Goal: Task Accomplishment & Management: Use online tool/utility

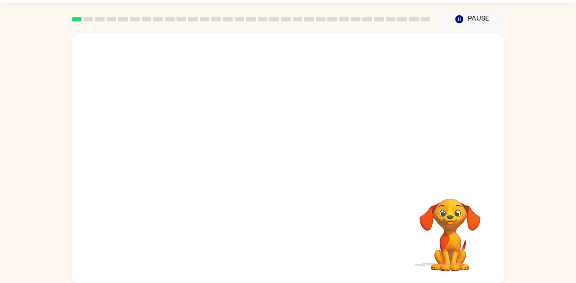
scroll to position [22, 0]
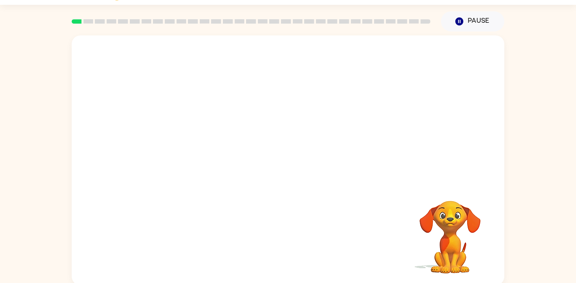
click at [229, 113] on div at bounding box center [288, 108] width 433 height 147
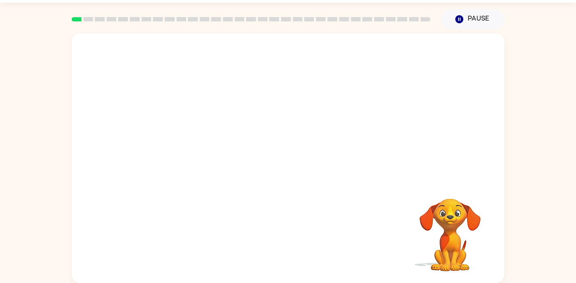
scroll to position [0, 0]
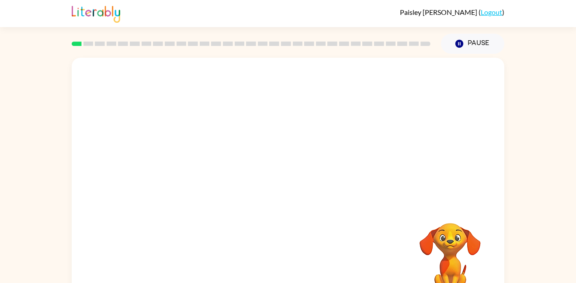
click at [318, 105] on div at bounding box center [288, 131] width 433 height 147
drag, startPoint x: 197, startPoint y: 93, endPoint x: 218, endPoint y: 137, distance: 48.9
click at [218, 137] on div at bounding box center [288, 131] width 433 height 147
click at [218, 137] on video "Your browser must support playing .mp4 files to use Literably. Please try using…" at bounding box center [288, 131] width 433 height 147
click at [303, 190] on div at bounding box center [288, 187] width 56 height 32
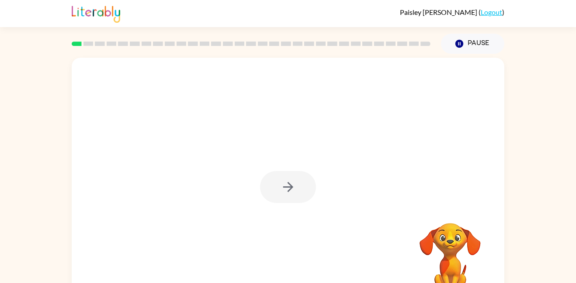
click at [291, 186] on div at bounding box center [288, 187] width 56 height 32
click at [291, 186] on icon "button" at bounding box center [288, 187] width 10 height 10
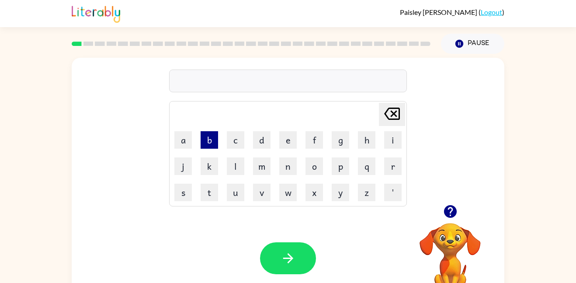
click at [208, 143] on button "b" at bounding box center [209, 139] width 17 height 17
click at [314, 168] on button "o" at bounding box center [313, 165] width 17 height 17
click at [267, 137] on button "d" at bounding box center [261, 139] width 17 height 17
click at [287, 144] on button "e" at bounding box center [287, 139] width 17 height 17
type button "e"
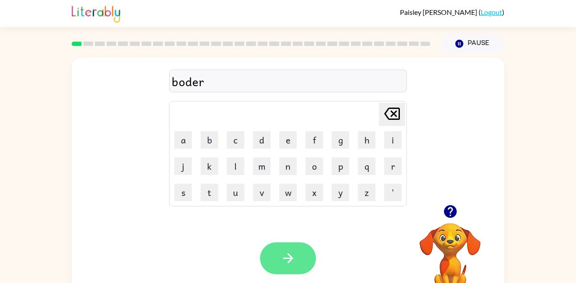
click at [302, 252] on button "button" at bounding box center [288, 258] width 56 height 32
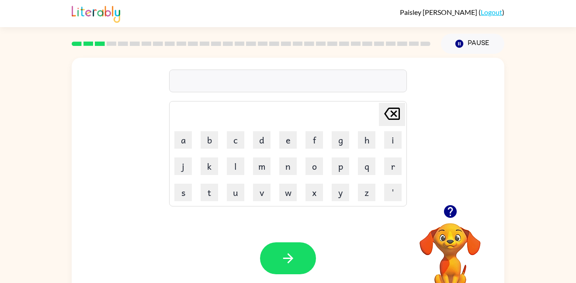
click at [444, 216] on icon "button" at bounding box center [450, 211] width 15 height 15
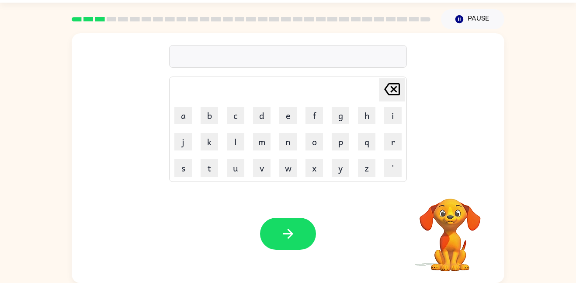
scroll to position [23, 0]
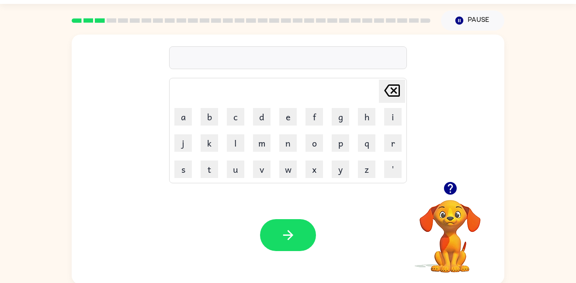
click at [443, 212] on video "Your browser must support playing .mp4 files to use Literably. Please try using…" at bounding box center [449, 229] width 87 height 87
click at [232, 148] on button "l" at bounding box center [235, 142] width 17 height 17
click at [312, 139] on button "o" at bounding box center [313, 142] width 17 height 17
click at [210, 139] on button "k" at bounding box center [209, 142] width 17 height 17
click at [185, 118] on button "a" at bounding box center [182, 116] width 17 height 17
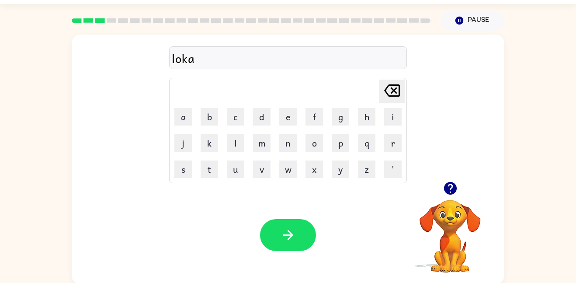
type button "a"
click at [282, 143] on button "n" at bounding box center [287, 142] width 17 height 17
click at [186, 123] on button "a" at bounding box center [182, 116] width 17 height 17
click at [387, 137] on button "r" at bounding box center [392, 142] width 17 height 17
click at [239, 143] on button "l" at bounding box center [235, 142] width 17 height 17
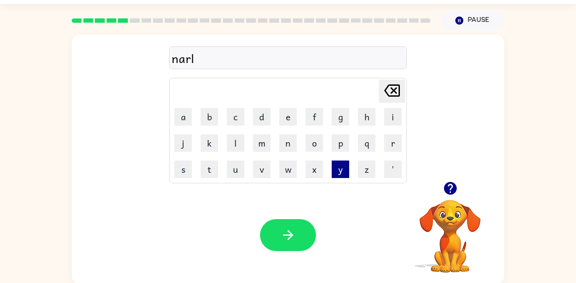
click at [334, 166] on button "y" at bounding box center [340, 168] width 17 height 17
type button "y"
click at [455, 192] on icon "button" at bounding box center [450, 187] width 15 height 15
click at [312, 55] on div at bounding box center [288, 57] width 238 height 23
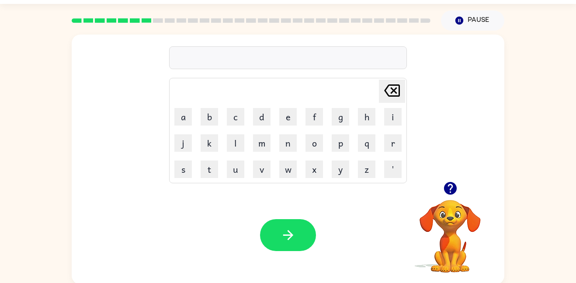
click at [445, 196] on button "button" at bounding box center [450, 188] width 22 height 22
click at [446, 233] on video "Your browser must support playing .mp4 files to use Literably. Please try using…" at bounding box center [449, 229] width 87 height 87
click at [453, 189] on icon "button" at bounding box center [449, 188] width 13 height 13
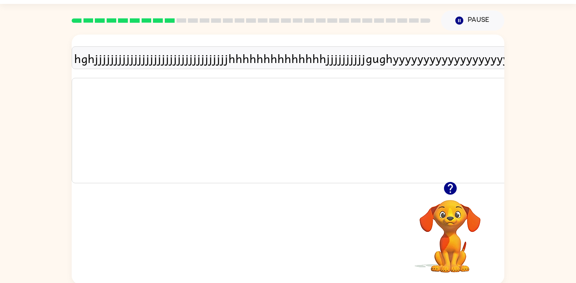
scroll to position [0, 558]
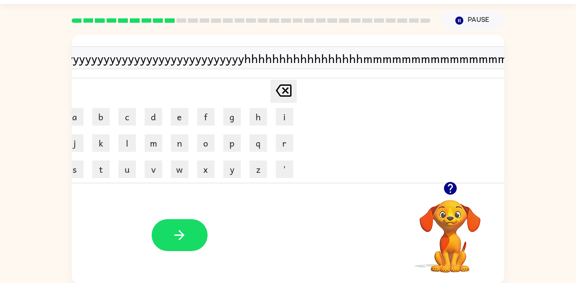
type button "delete"
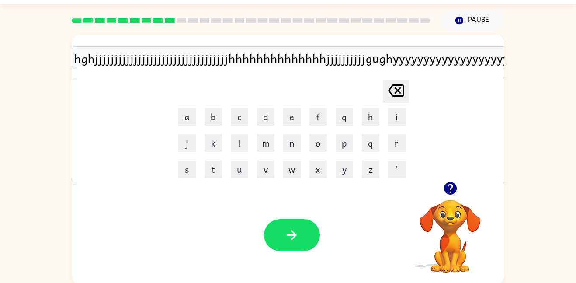
scroll to position [0, 0]
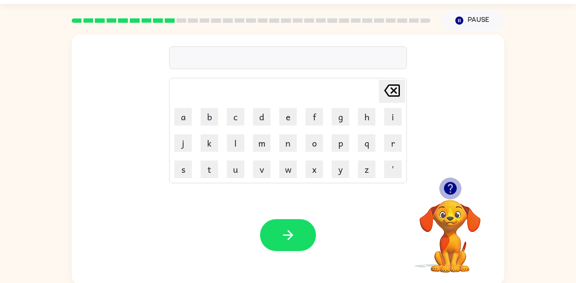
click at [457, 184] on icon "button" at bounding box center [450, 187] width 15 height 15
click at [396, 94] on icon "Delete Delete last character input" at bounding box center [391, 90] width 21 height 21
drag, startPoint x: 396, startPoint y: 94, endPoint x: 339, endPoint y: 130, distance: 66.9
click at [339, 130] on tbody "Delete Delete last character input a b c d e f g h i j k l m n o p q r s t u v …" at bounding box center [287, 130] width 235 height 103
click at [447, 189] on icon "button" at bounding box center [449, 188] width 13 height 13
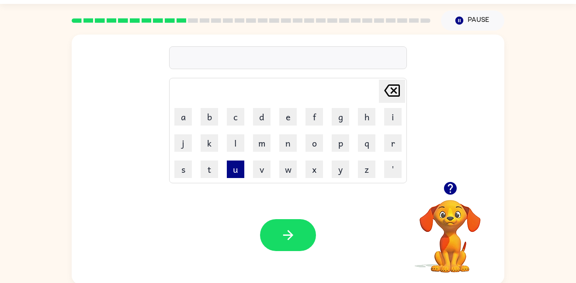
click at [240, 166] on button "u" at bounding box center [235, 168] width 17 height 17
click at [240, 165] on button "u" at bounding box center [235, 168] width 17 height 17
type button "u"
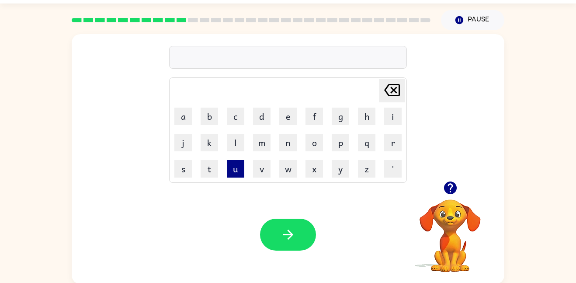
click at [242, 163] on button "u" at bounding box center [235, 168] width 17 height 17
click at [288, 147] on button "n" at bounding box center [287, 142] width 17 height 17
click at [306, 121] on button "f" at bounding box center [313, 115] width 17 height 17
click at [232, 145] on button "l" at bounding box center [235, 142] width 17 height 17
click at [256, 121] on button "d" at bounding box center [261, 115] width 17 height 17
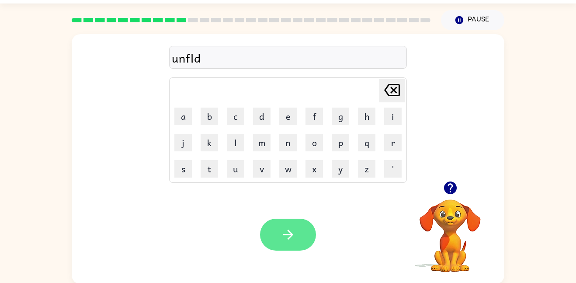
click at [287, 232] on icon "button" at bounding box center [288, 234] width 15 height 15
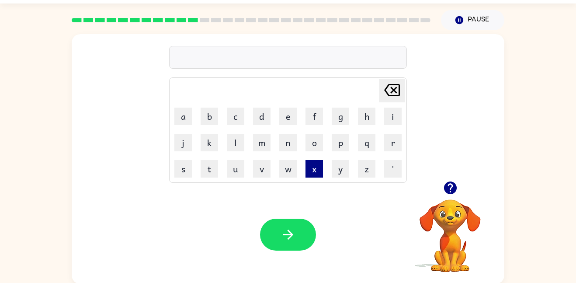
click at [312, 165] on button "x" at bounding box center [313, 168] width 17 height 17
click at [294, 153] on td "n" at bounding box center [287, 142] width 25 height 25
click at [447, 187] on icon "button" at bounding box center [449, 187] width 13 height 13
click at [400, 87] on icon "Delete Delete last character input" at bounding box center [391, 90] width 21 height 21
click at [207, 120] on button "b" at bounding box center [209, 115] width 17 height 17
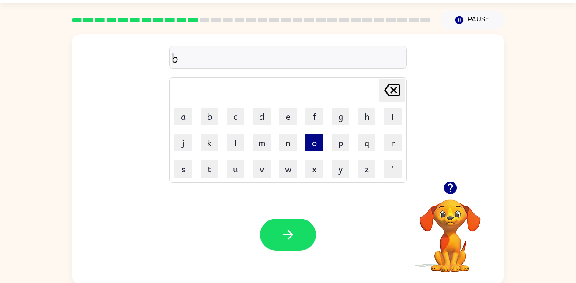
click at [306, 145] on button "o" at bounding box center [313, 142] width 17 height 17
click at [236, 167] on button "u" at bounding box center [235, 168] width 17 height 17
click at [209, 171] on button "t" at bounding box center [209, 168] width 17 height 17
type button "t"
click at [454, 186] on icon "button" at bounding box center [449, 187] width 13 height 13
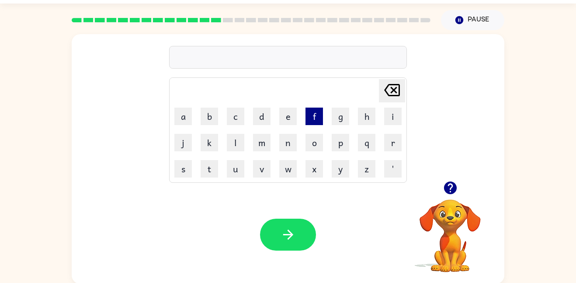
click at [310, 124] on button "f" at bounding box center [313, 115] width 17 height 17
click at [398, 118] on button "i" at bounding box center [392, 115] width 17 height 17
click at [203, 171] on button "t" at bounding box center [209, 168] width 17 height 17
click at [289, 140] on button "n" at bounding box center [287, 142] width 17 height 17
click at [388, 122] on button "i" at bounding box center [392, 115] width 17 height 17
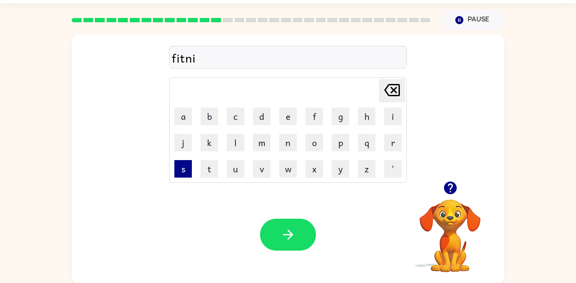
click at [183, 163] on button "s" at bounding box center [182, 168] width 17 height 17
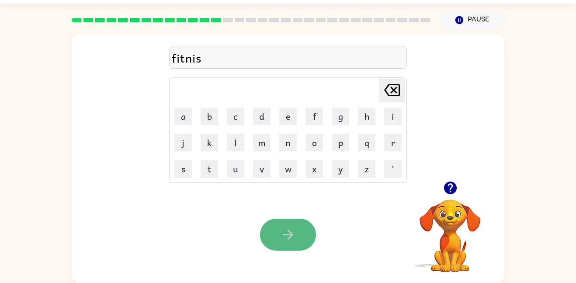
click at [291, 240] on icon "button" at bounding box center [288, 234] width 15 height 15
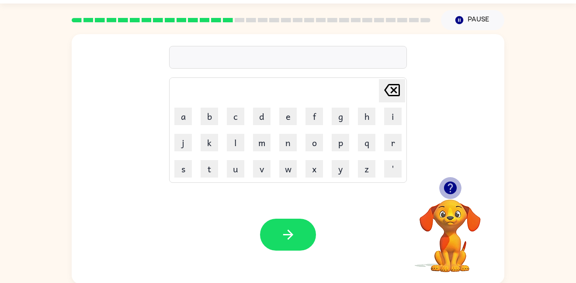
click at [457, 188] on icon "button" at bounding box center [450, 187] width 15 height 15
click at [264, 117] on button "d" at bounding box center [261, 115] width 17 height 17
click at [287, 121] on button "e" at bounding box center [287, 115] width 17 height 17
click at [240, 149] on button "l" at bounding box center [235, 142] width 17 height 17
click at [185, 115] on button "a" at bounding box center [182, 115] width 17 height 17
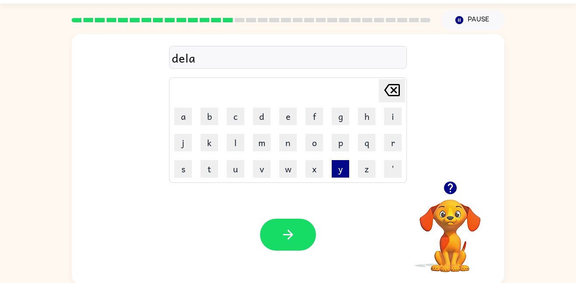
click at [340, 166] on button "y" at bounding box center [340, 168] width 17 height 17
type button "y"
click at [453, 185] on icon "button" at bounding box center [449, 187] width 13 height 13
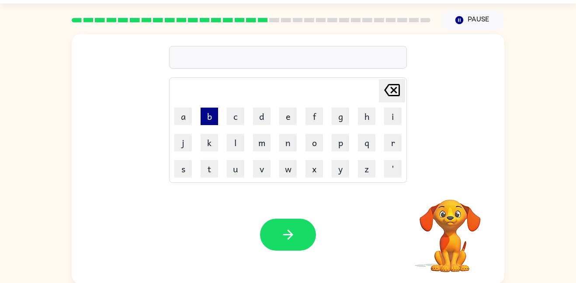
click at [204, 114] on button "b" at bounding box center [209, 115] width 17 height 17
click at [396, 149] on button "r" at bounding box center [392, 142] width 17 height 17
click at [395, 113] on button "i" at bounding box center [392, 115] width 17 height 17
click at [262, 145] on button "m" at bounding box center [261, 142] width 17 height 17
click at [396, 116] on button "i" at bounding box center [392, 115] width 17 height 17
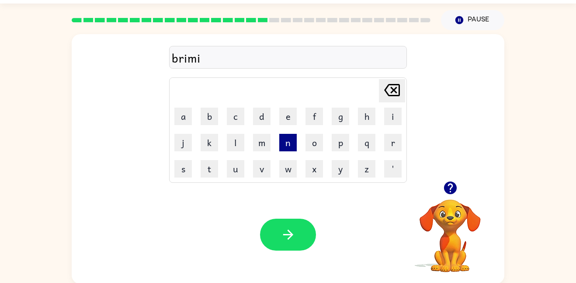
click at [290, 149] on button "n" at bounding box center [287, 142] width 17 height 17
click at [338, 119] on button "g" at bounding box center [340, 115] width 17 height 17
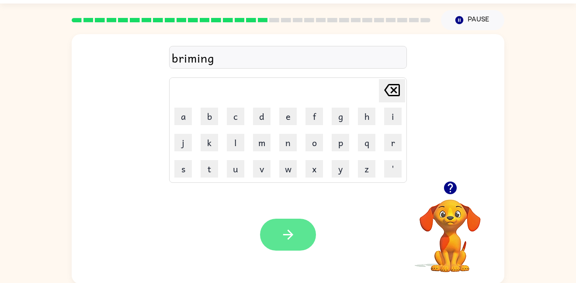
click at [286, 242] on icon "button" at bounding box center [288, 234] width 15 height 15
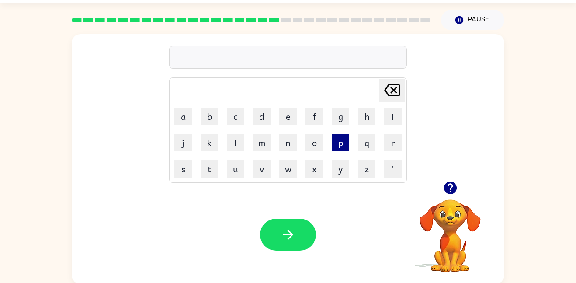
click at [343, 141] on button "p" at bounding box center [340, 142] width 17 height 17
click at [238, 145] on button "l" at bounding box center [235, 142] width 17 height 17
click at [185, 121] on button "a" at bounding box center [182, 115] width 17 height 17
click at [185, 175] on button "s" at bounding box center [182, 168] width 17 height 17
click at [235, 125] on button "c" at bounding box center [235, 115] width 17 height 17
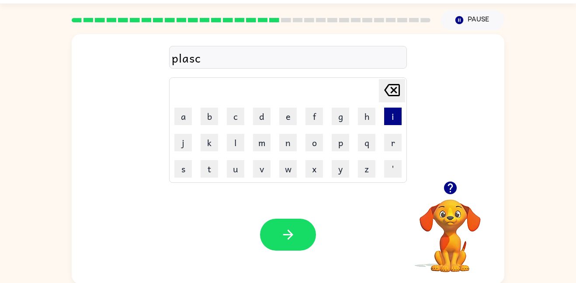
click at [391, 120] on button "i" at bounding box center [392, 115] width 17 height 17
click at [210, 169] on button "t" at bounding box center [209, 168] width 17 height 17
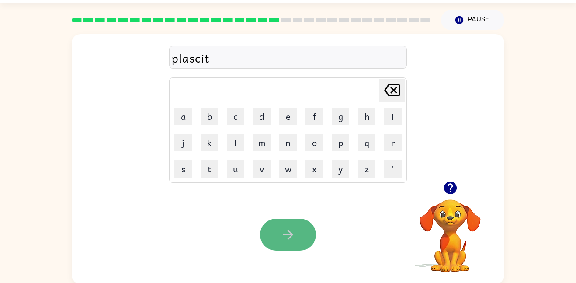
click at [284, 230] on icon "button" at bounding box center [288, 234] width 15 height 15
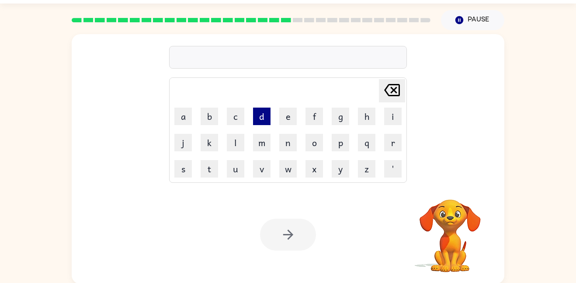
click at [256, 118] on button "d" at bounding box center [261, 115] width 17 height 17
click at [394, 110] on button "i" at bounding box center [392, 115] width 17 height 17
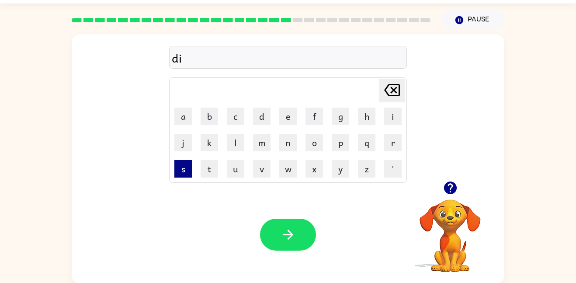
click at [180, 164] on button "s" at bounding box center [182, 168] width 17 height 17
click at [343, 138] on button "p" at bounding box center [340, 142] width 17 height 17
click at [236, 147] on button "l" at bounding box center [235, 142] width 17 height 17
click at [184, 114] on button "a" at bounding box center [182, 115] width 17 height 17
click at [346, 166] on button "y" at bounding box center [340, 168] width 17 height 17
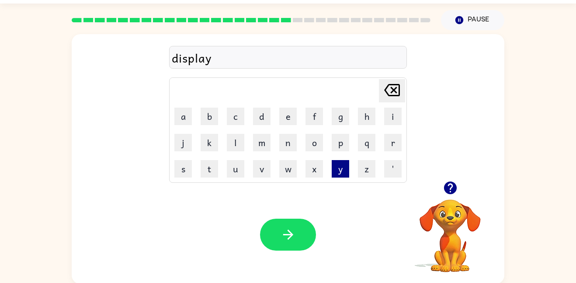
type button "y"
click at [268, 119] on button "d" at bounding box center [261, 115] width 17 height 17
click at [236, 169] on button "u" at bounding box center [235, 168] width 17 height 17
click at [183, 174] on button "s" at bounding box center [182, 168] width 17 height 17
click at [203, 170] on button "t" at bounding box center [209, 168] width 17 height 17
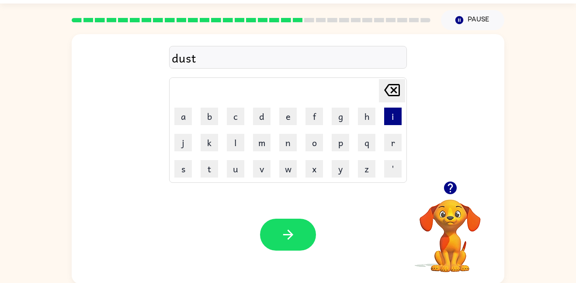
click at [392, 112] on button "i" at bounding box center [392, 115] width 17 height 17
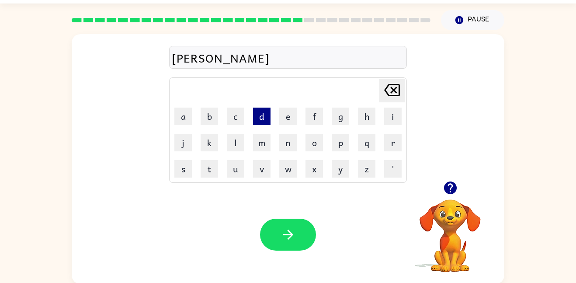
click at [262, 117] on button "d" at bounding box center [261, 115] width 17 height 17
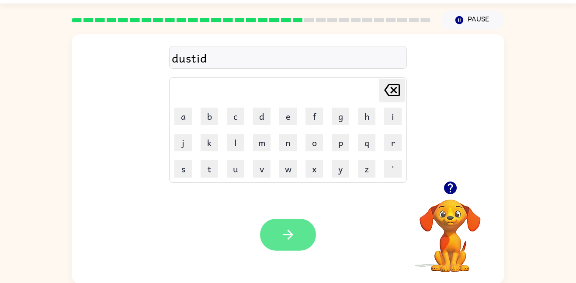
click at [299, 223] on button "button" at bounding box center [288, 234] width 56 height 32
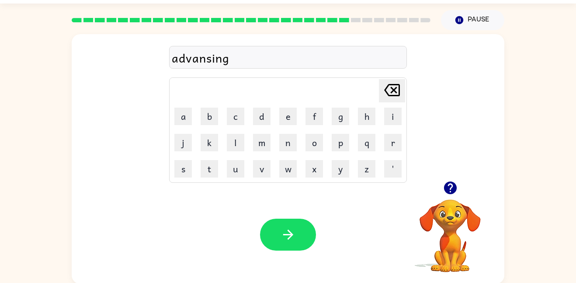
click at [302, 134] on td "o" at bounding box center [313, 142] width 25 height 25
click at [286, 227] on icon "button" at bounding box center [288, 234] width 15 height 15
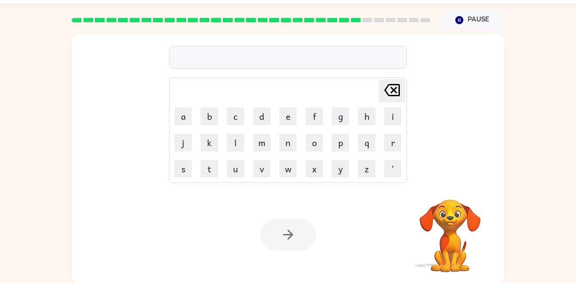
click at [319, 61] on div at bounding box center [288, 57] width 238 height 23
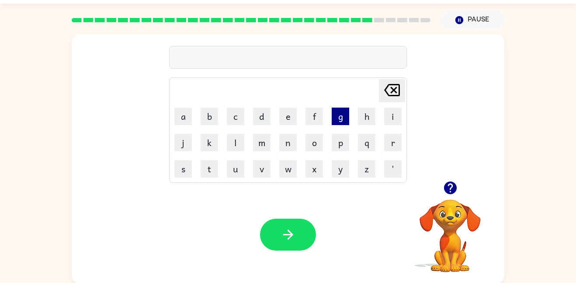
click at [338, 120] on button "g" at bounding box center [340, 115] width 17 height 17
click at [231, 169] on button "u" at bounding box center [235, 168] width 17 height 17
click at [259, 174] on button "v" at bounding box center [261, 168] width 17 height 17
click at [388, 149] on button "r" at bounding box center [392, 142] width 17 height 17
click at [455, 187] on icon "button" at bounding box center [449, 187] width 13 height 13
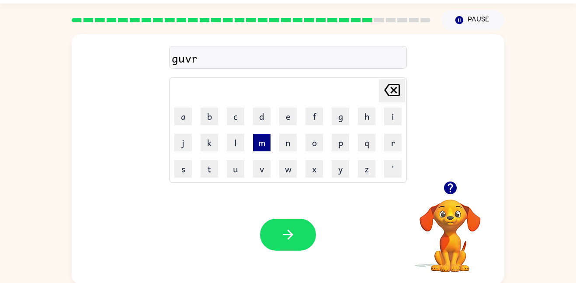
click at [264, 141] on button "m" at bounding box center [261, 142] width 17 height 17
click at [287, 120] on button "e" at bounding box center [287, 115] width 17 height 17
click at [286, 153] on td "n" at bounding box center [287, 142] width 25 height 25
click at [286, 147] on button "n" at bounding box center [287, 142] width 17 height 17
click at [211, 165] on button "t" at bounding box center [209, 168] width 17 height 17
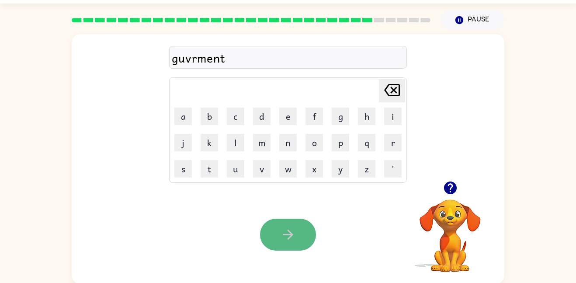
click at [293, 242] on button "button" at bounding box center [288, 234] width 56 height 32
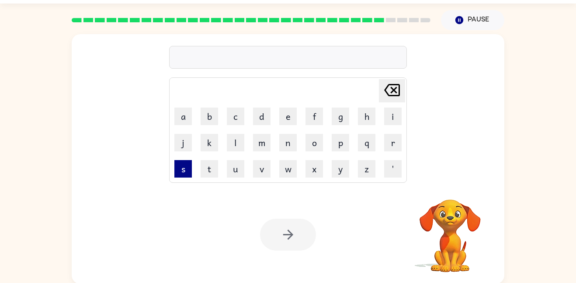
click at [178, 172] on button "s" at bounding box center [182, 168] width 17 height 17
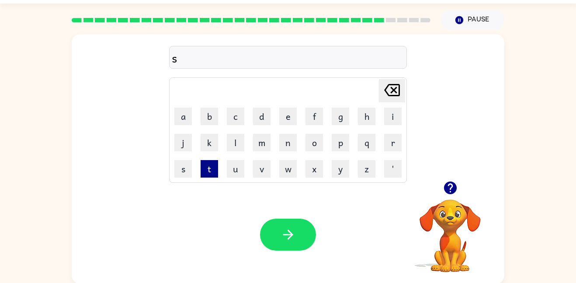
click at [211, 172] on button "t" at bounding box center [209, 168] width 17 height 17
click at [387, 146] on button "r" at bounding box center [392, 142] width 17 height 17
click at [181, 117] on button "a" at bounding box center [182, 115] width 17 height 17
click at [288, 137] on button "n" at bounding box center [287, 142] width 17 height 17
type button "n"
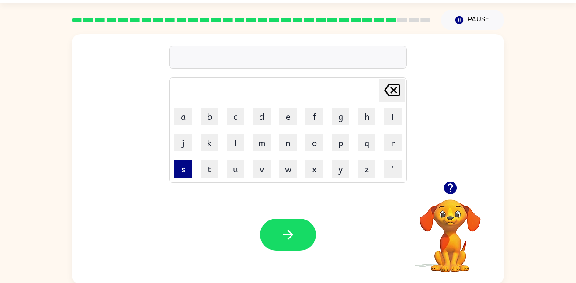
click at [186, 168] on button "s" at bounding box center [182, 168] width 17 height 17
click at [361, 116] on button "h" at bounding box center [366, 115] width 17 height 17
click at [184, 115] on button "a" at bounding box center [182, 115] width 17 height 17
click at [349, 144] on td "p" at bounding box center [340, 142] width 25 height 25
click at [343, 140] on button "p" at bounding box center [340, 142] width 17 height 17
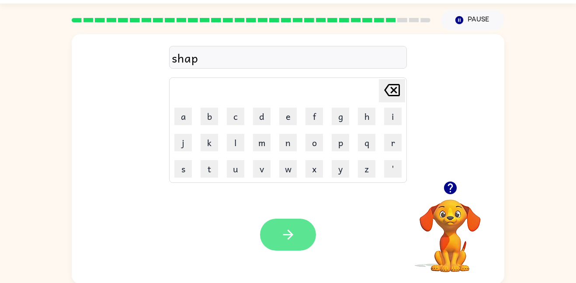
click at [274, 228] on button "button" at bounding box center [288, 234] width 56 height 32
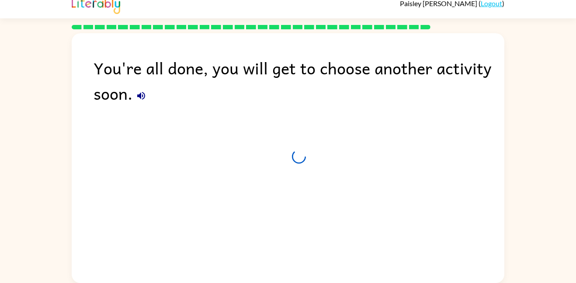
scroll to position [9, 0]
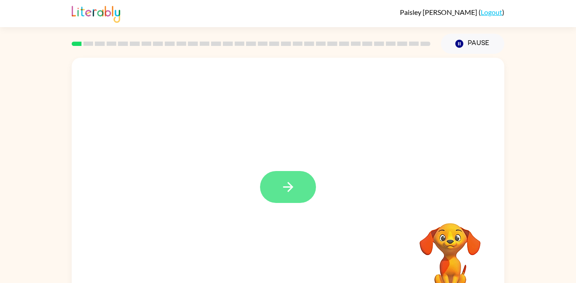
click at [295, 191] on icon "button" at bounding box center [288, 186] width 15 height 15
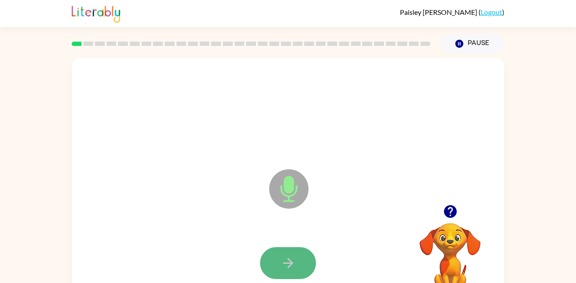
click at [288, 260] on icon "button" at bounding box center [288, 263] width 10 height 10
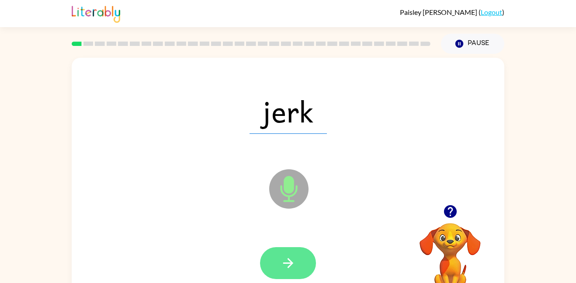
click at [268, 264] on button "button" at bounding box center [288, 263] width 56 height 32
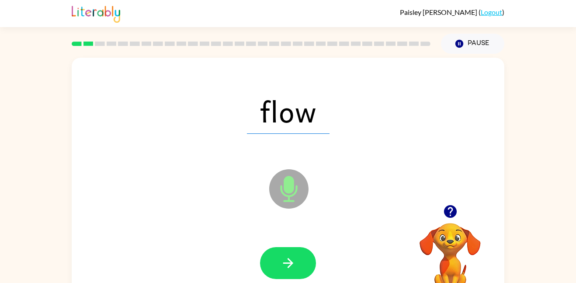
click at [268, 264] on button "button" at bounding box center [288, 263] width 56 height 32
click at [287, 188] on icon "Microphone The Microphone is here when it is your turn to talk" at bounding box center [332, 200] width 131 height 66
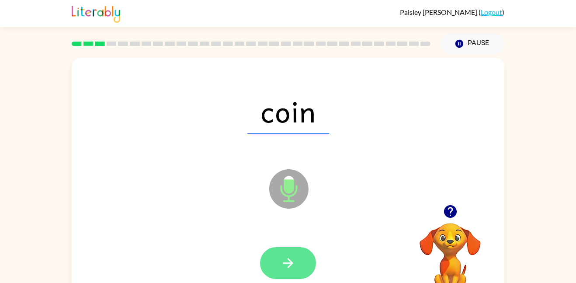
click at [284, 253] on button "button" at bounding box center [288, 263] width 56 height 32
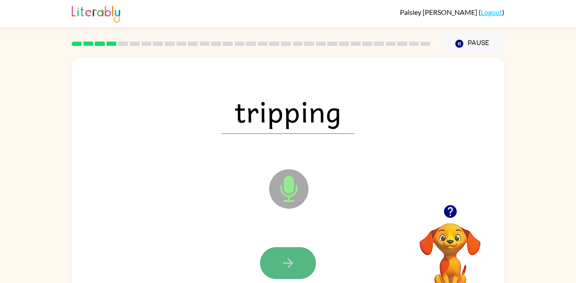
click at [289, 261] on icon "button" at bounding box center [288, 262] width 15 height 15
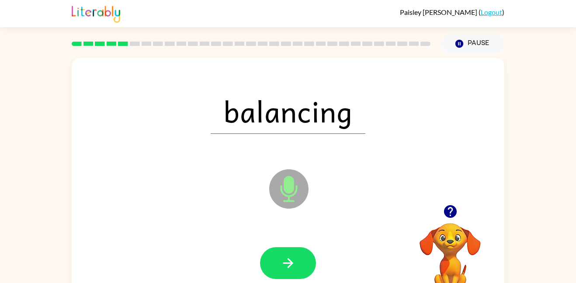
click at [289, 261] on icon "button" at bounding box center [288, 262] width 15 height 15
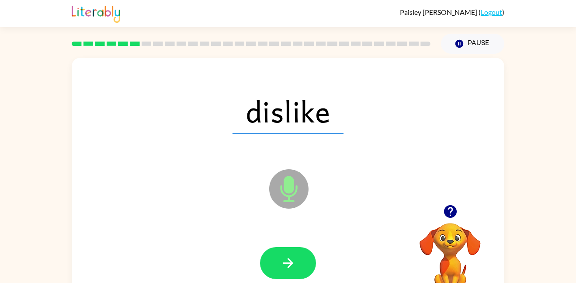
click at [289, 261] on icon "button" at bounding box center [288, 262] width 15 height 15
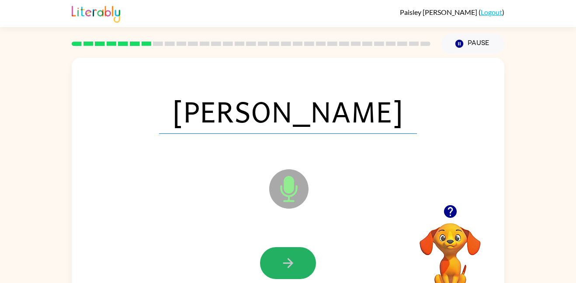
click at [289, 261] on icon "button" at bounding box center [288, 262] width 15 height 15
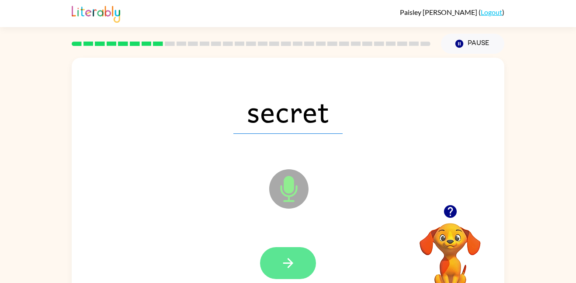
click at [293, 264] on icon "button" at bounding box center [288, 262] width 15 height 15
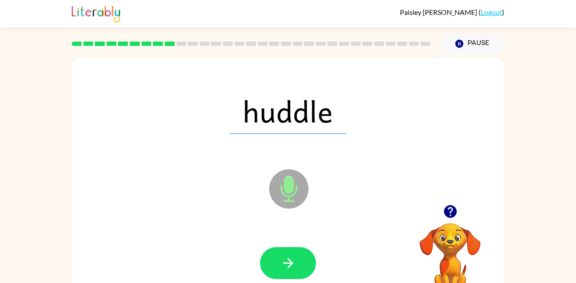
click at [293, 264] on icon "button" at bounding box center [288, 262] width 15 height 15
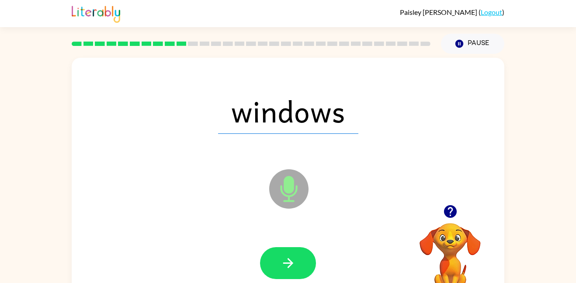
click at [293, 264] on icon "button" at bounding box center [288, 262] width 15 height 15
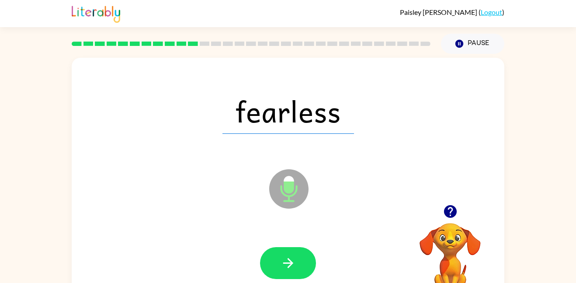
click at [293, 264] on icon "button" at bounding box center [288, 262] width 15 height 15
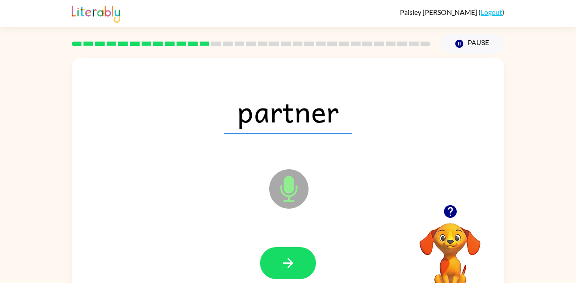
click at [293, 264] on icon "button" at bounding box center [288, 262] width 15 height 15
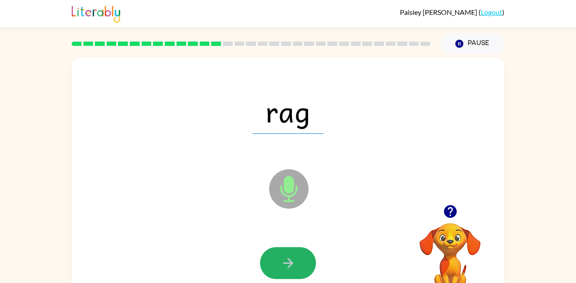
click at [293, 264] on icon "button" at bounding box center [288, 262] width 15 height 15
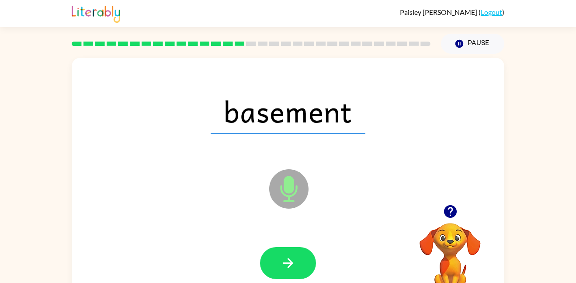
click at [293, 264] on icon "button" at bounding box center [288, 262] width 15 height 15
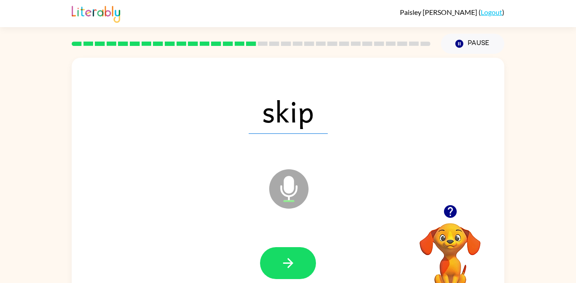
click at [293, 264] on icon "button" at bounding box center [288, 262] width 15 height 15
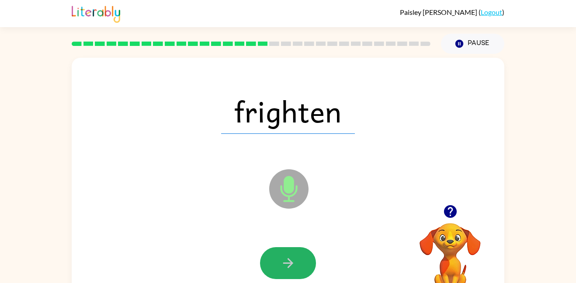
click at [293, 264] on icon "button" at bounding box center [288, 262] width 15 height 15
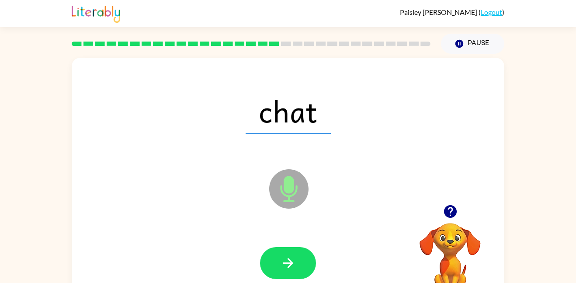
click at [293, 264] on icon "button" at bounding box center [288, 262] width 15 height 15
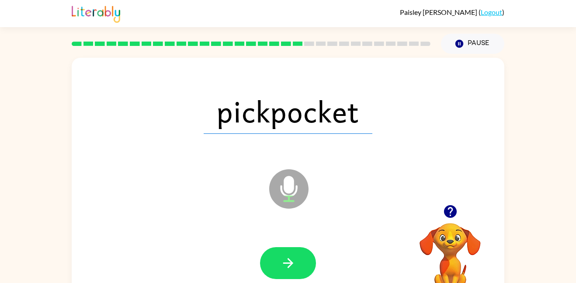
click at [293, 264] on icon "button" at bounding box center [288, 262] width 15 height 15
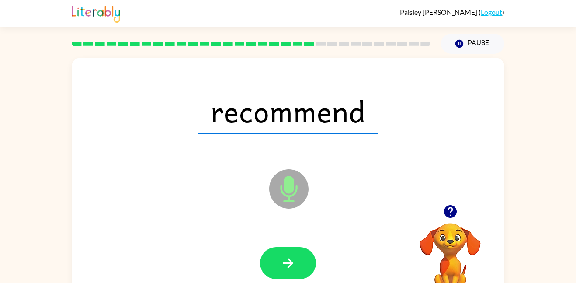
click at [293, 264] on icon "button" at bounding box center [288, 262] width 15 height 15
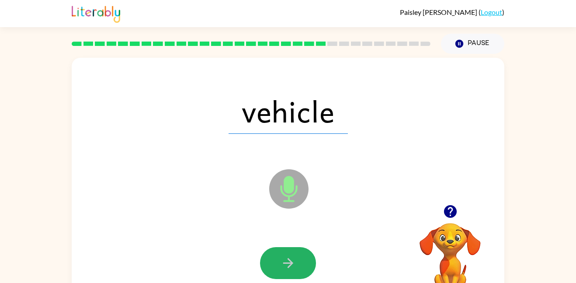
click at [293, 264] on icon "button" at bounding box center [288, 262] width 15 height 15
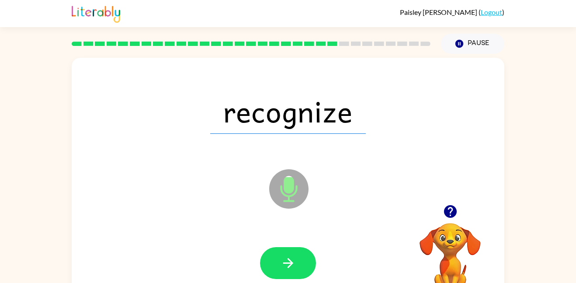
click at [293, 264] on icon "button" at bounding box center [288, 262] width 15 height 15
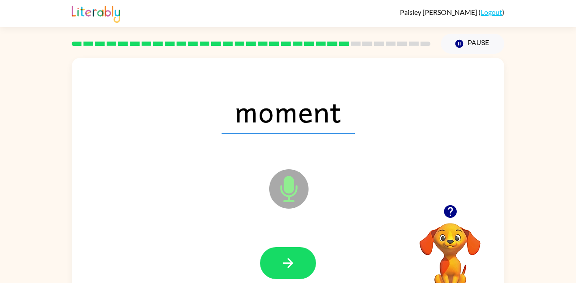
click at [293, 264] on icon "button" at bounding box center [288, 262] width 15 height 15
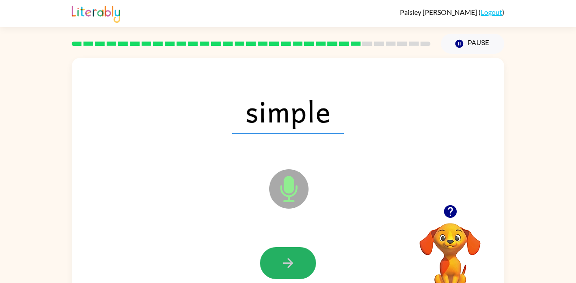
click at [293, 264] on icon "button" at bounding box center [288, 262] width 15 height 15
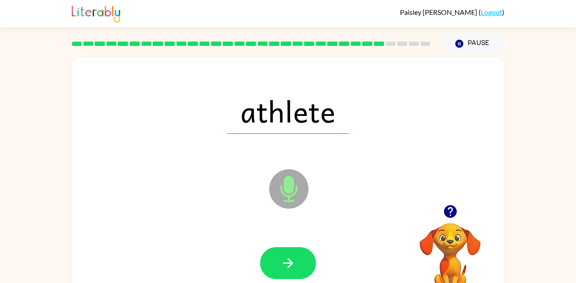
click at [441, 221] on div at bounding box center [449, 211] width 87 height 22
click at [459, 210] on button "button" at bounding box center [450, 211] width 22 height 22
click at [292, 256] on icon "button" at bounding box center [288, 262] width 15 height 15
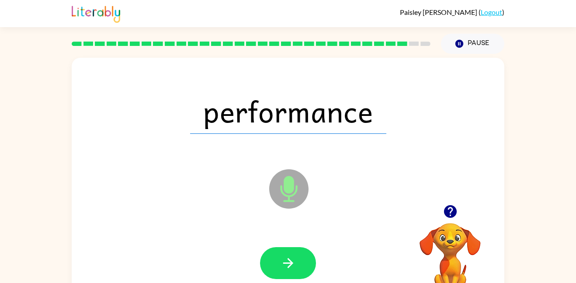
click at [292, 256] on icon "button" at bounding box center [288, 262] width 15 height 15
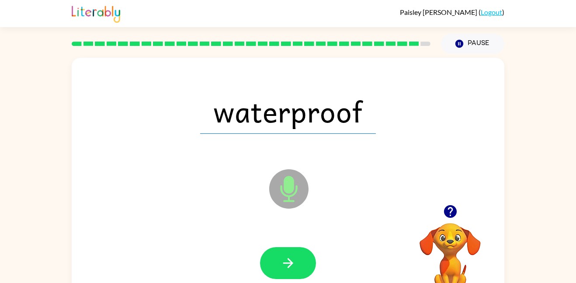
click at [292, 256] on icon "button" at bounding box center [288, 262] width 15 height 15
